Goal: Task Accomplishment & Management: Use online tool/utility

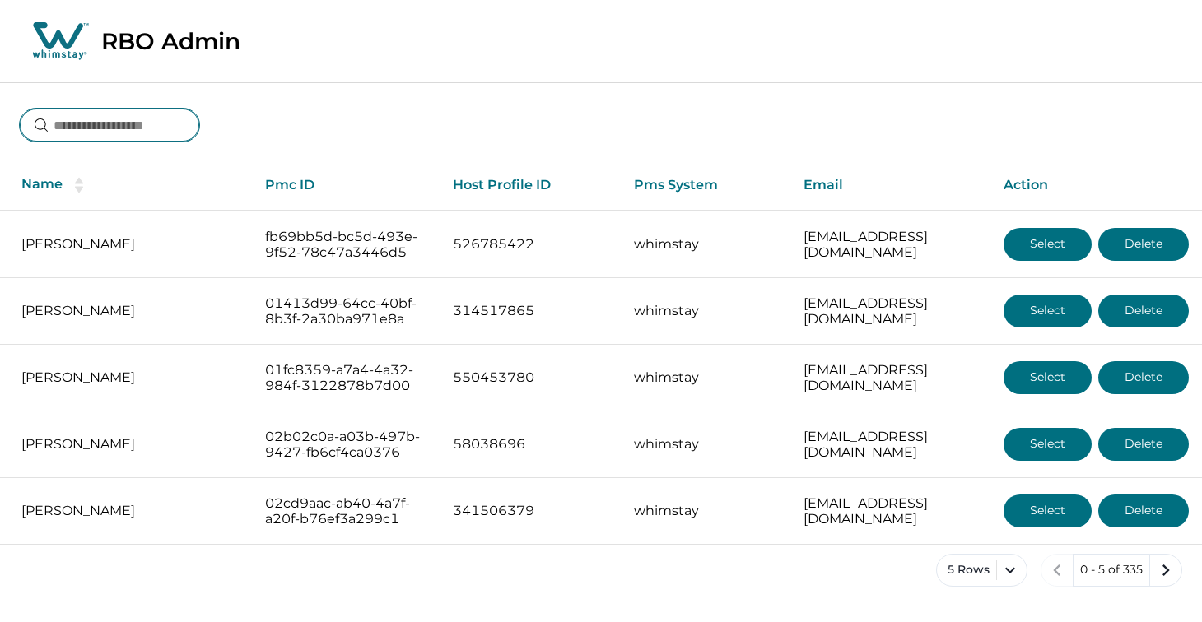
click at [159, 124] on input at bounding box center [109, 125] width 179 height 33
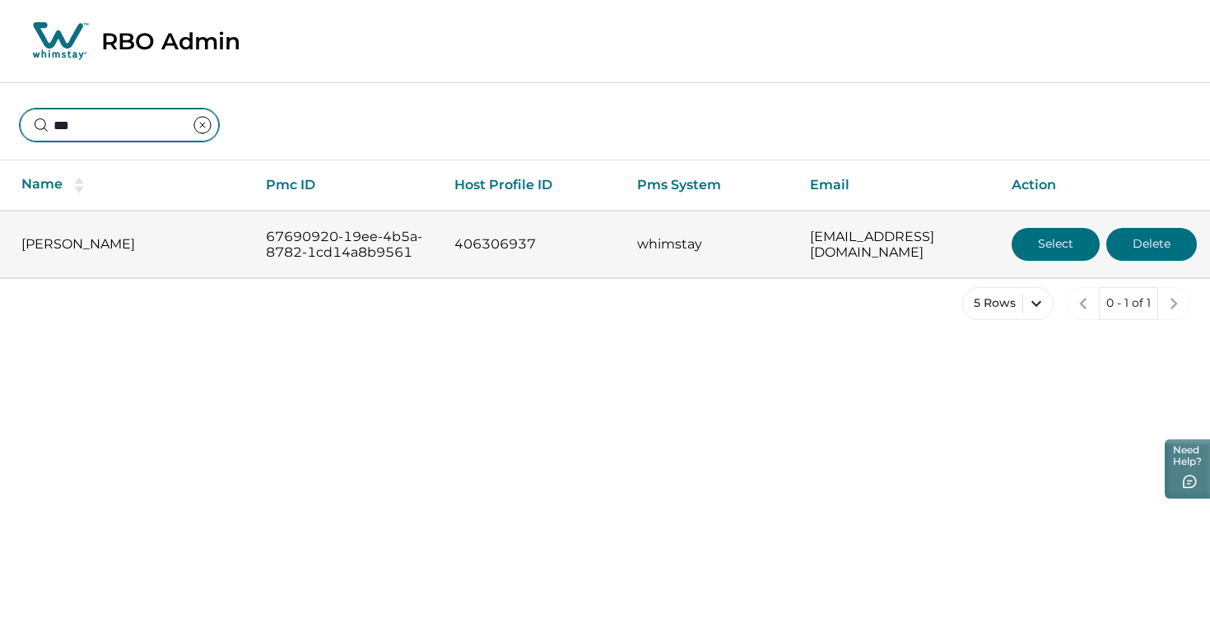
type input "***"
click at [1052, 258] on button "Select" at bounding box center [1055, 244] width 88 height 33
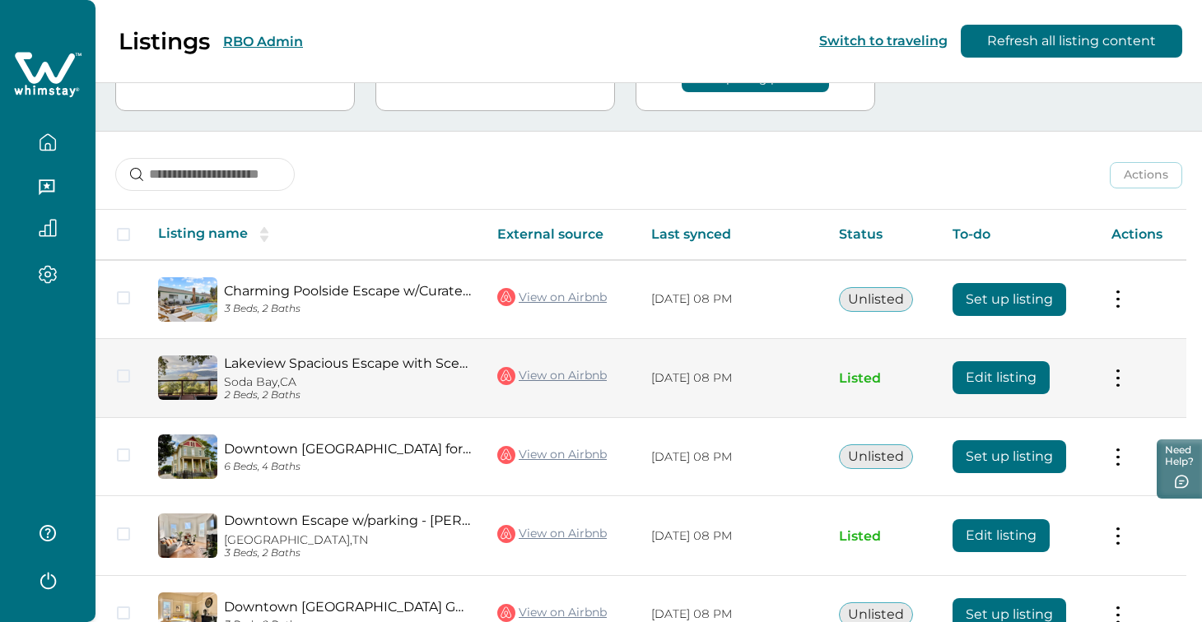
scroll to position [251, 0]
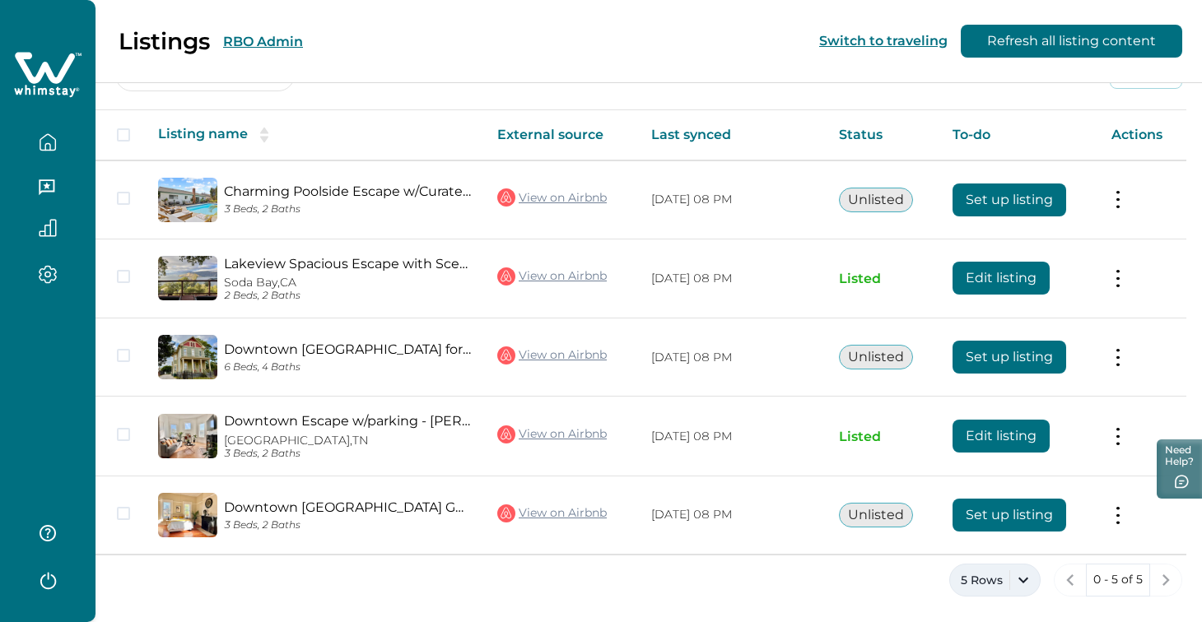
click at [1029, 585] on button "5 Rows" at bounding box center [994, 580] width 91 height 33
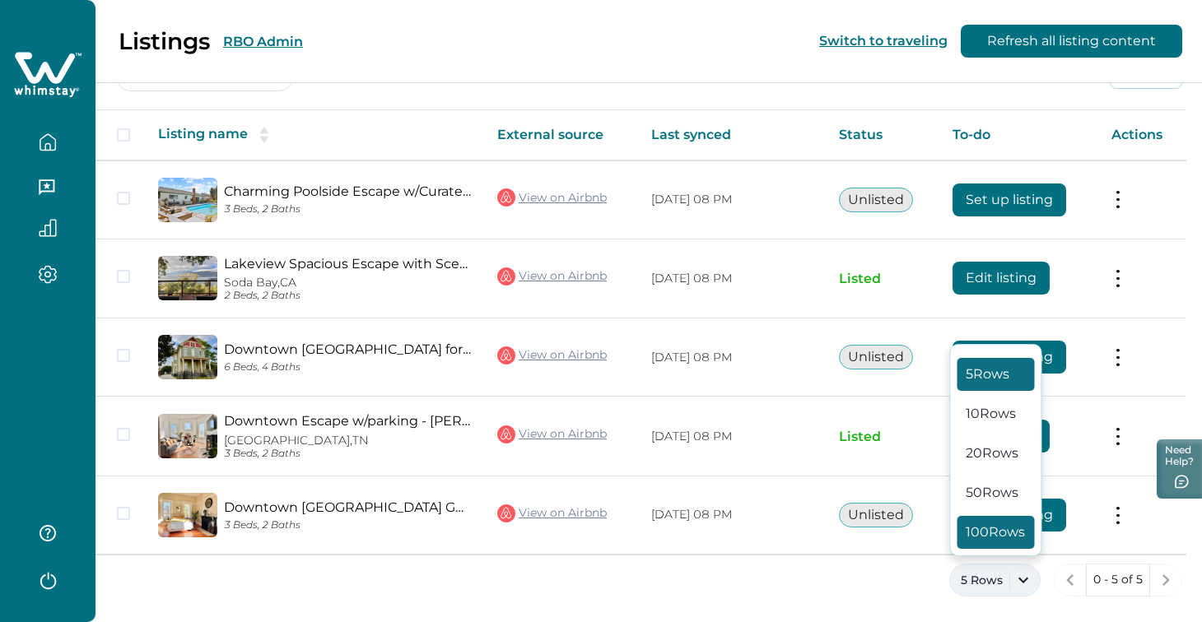
click at [1002, 528] on button "100 Rows" at bounding box center [995, 532] width 77 height 33
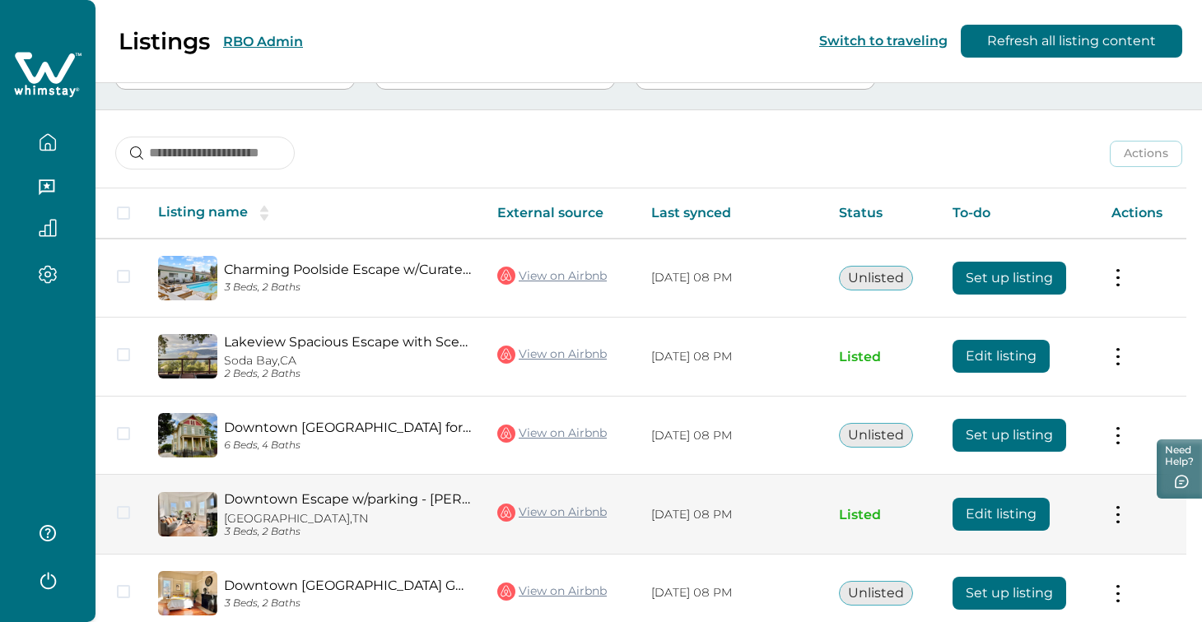
scroll to position [251, 0]
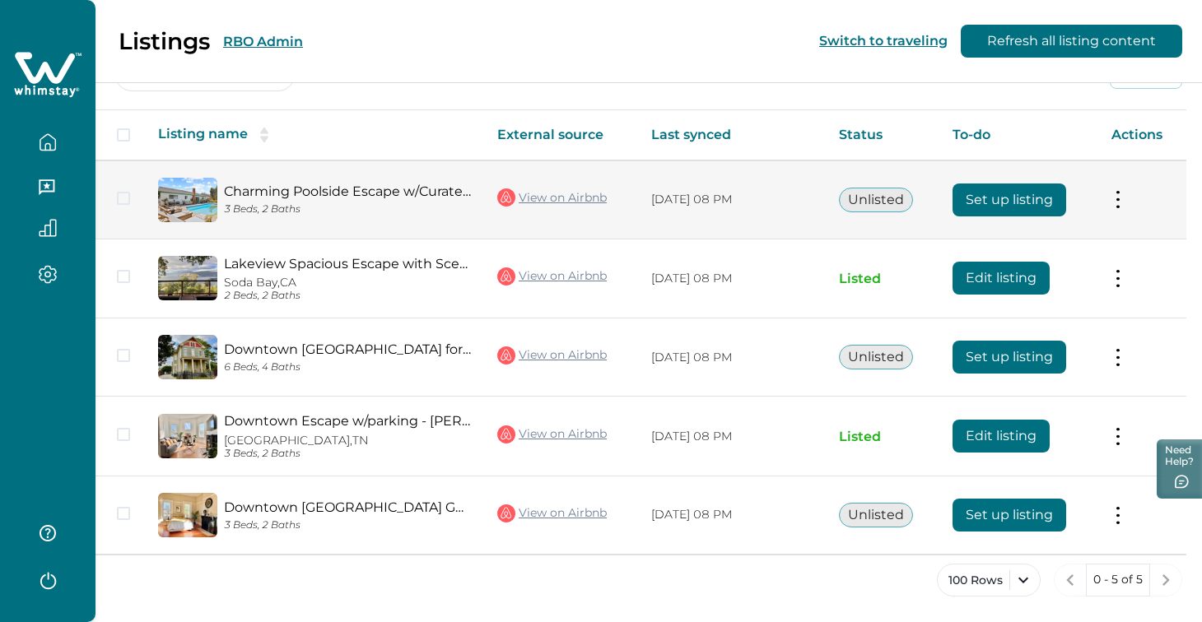
click at [586, 198] on link "View on Airbnb" at bounding box center [551, 197] width 109 height 21
